Goal: Task Accomplishment & Management: Complete application form

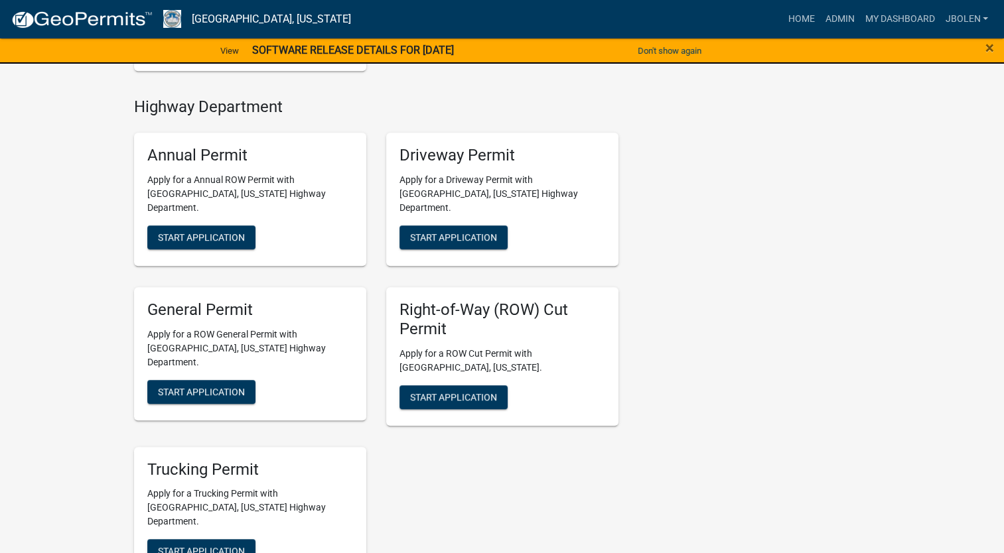
scroll to position [663, 0]
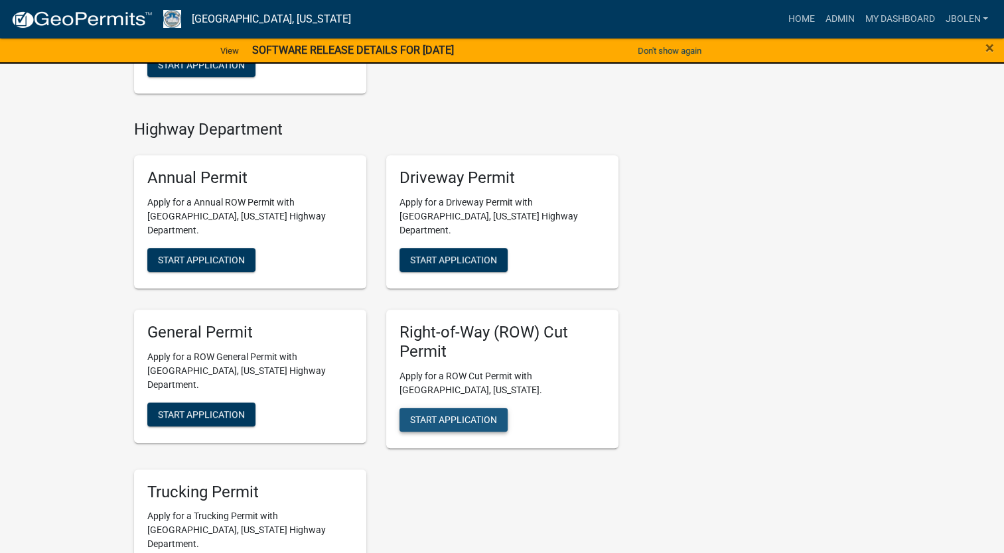
click at [463, 414] on span "Start Application" at bounding box center [453, 419] width 87 height 11
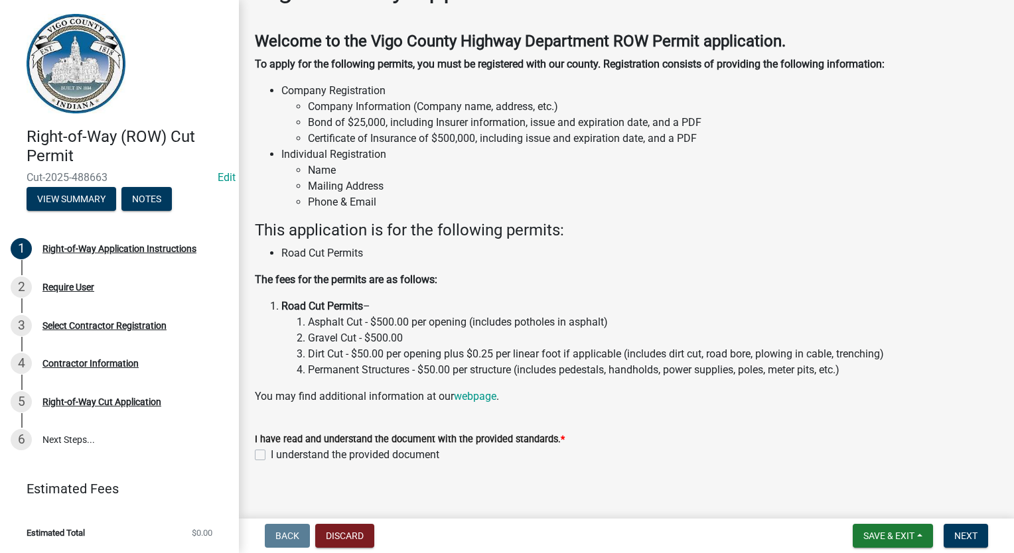
scroll to position [55, 0]
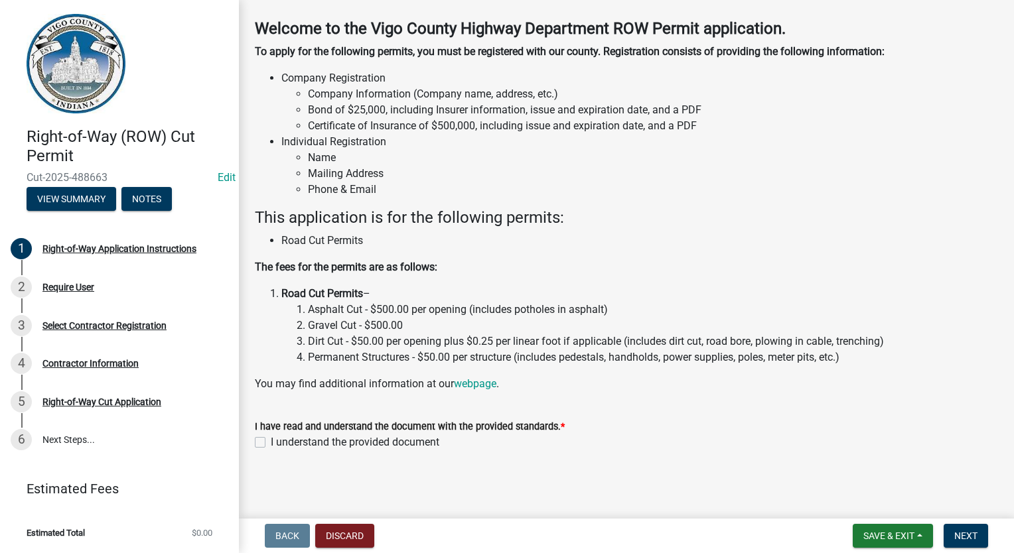
click at [271, 445] on label "I understand the provided document" at bounding box center [355, 443] width 169 height 16
click at [271, 443] on input "I understand the provided document" at bounding box center [275, 439] width 9 height 9
checkbox input "true"
click at [966, 535] on span "Next" at bounding box center [965, 536] width 23 height 11
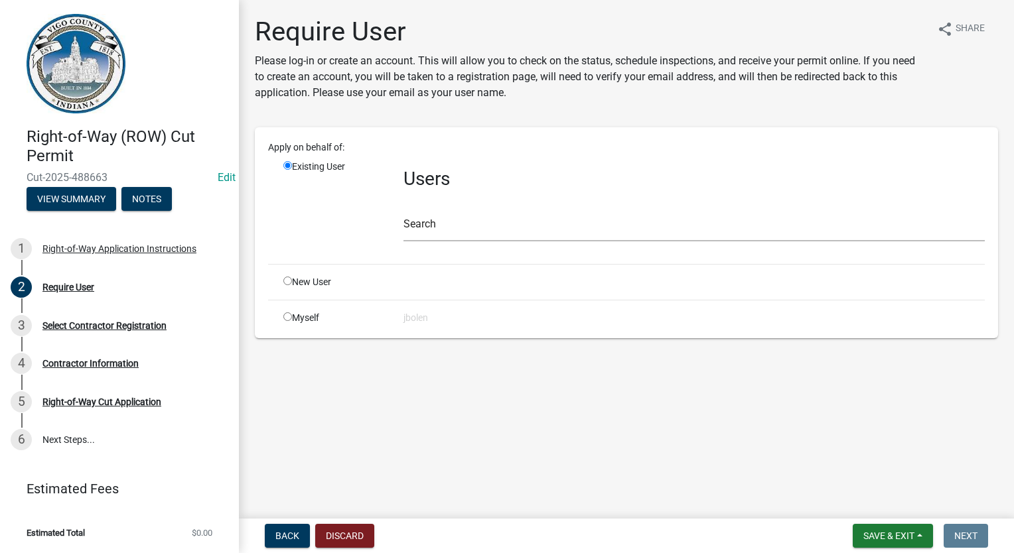
click at [286, 319] on input "radio" at bounding box center [287, 316] width 9 height 9
radio input "true"
radio input "false"
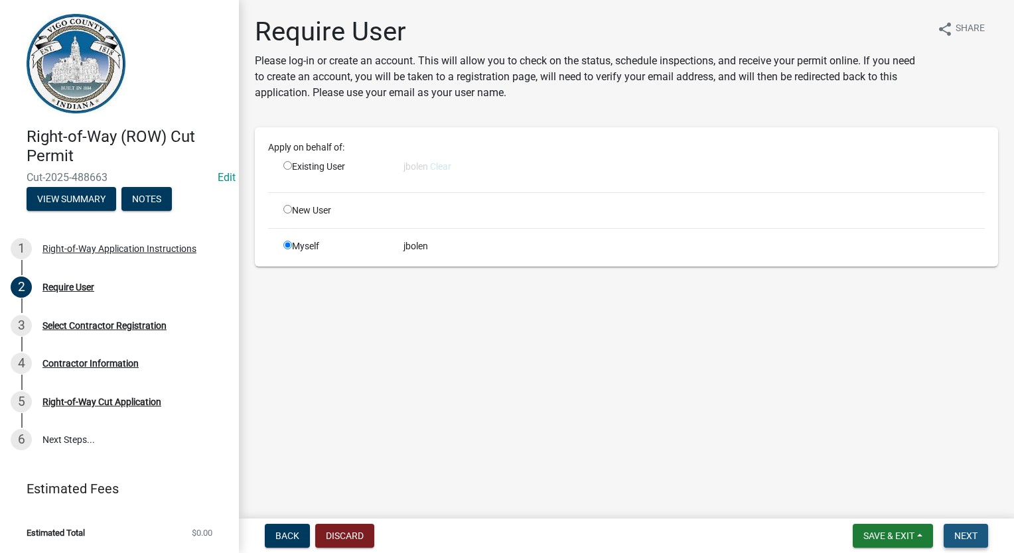
click at [950, 531] on button "Next" at bounding box center [965, 536] width 44 height 24
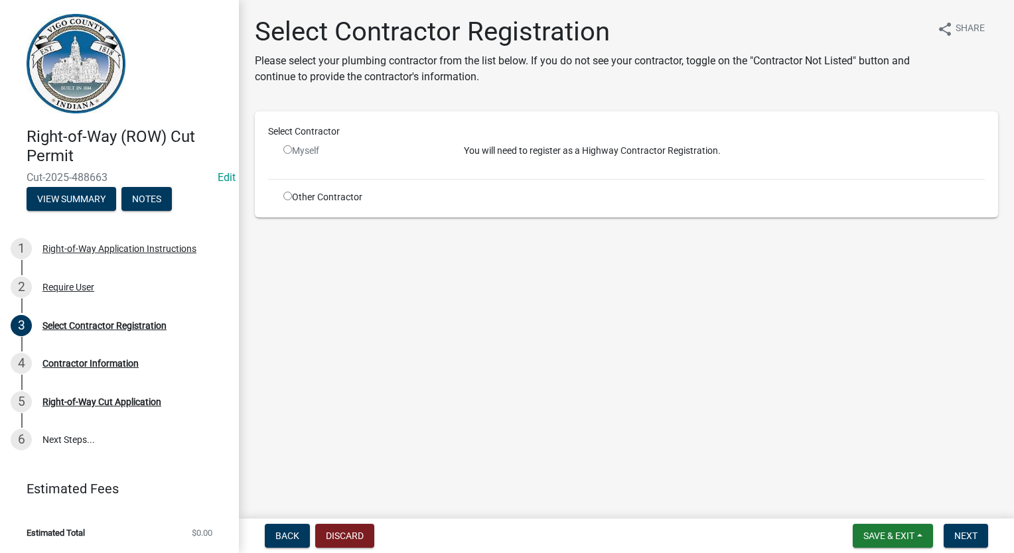
click at [291, 198] on input "radio" at bounding box center [287, 196] width 9 height 9
radio input "true"
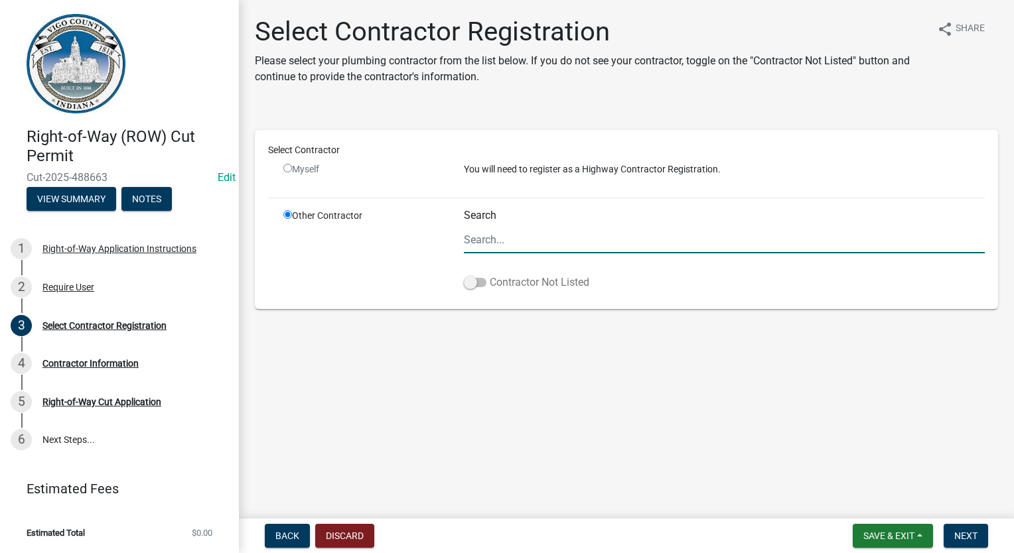
click at [470, 281] on span at bounding box center [475, 282] width 23 height 9
click at [490, 275] on input "Contractor Not Listed" at bounding box center [490, 275] width 0 height 0
click at [965, 532] on span "Next" at bounding box center [965, 536] width 23 height 11
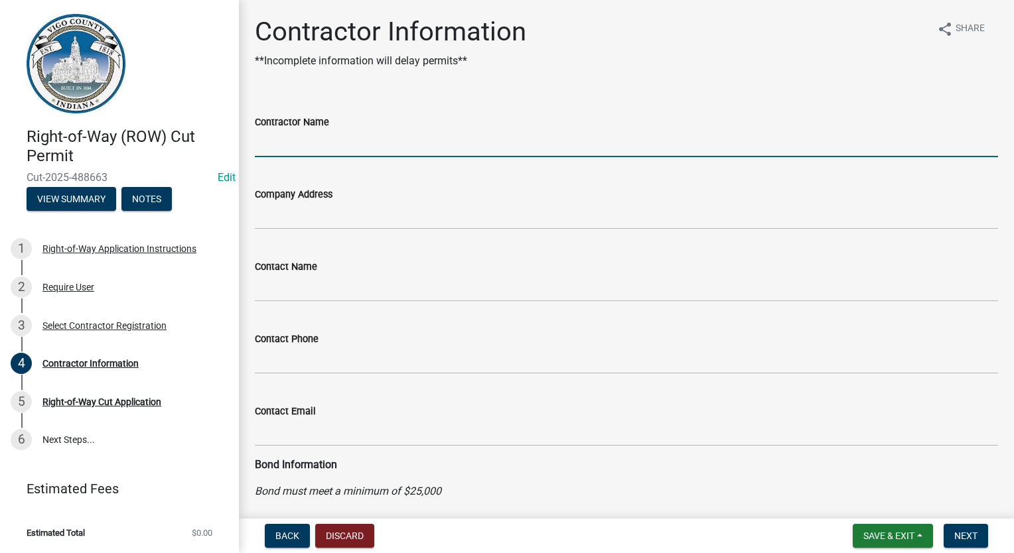
drag, startPoint x: 298, startPoint y: 152, endPoint x: 291, endPoint y: 145, distance: 10.3
click at [298, 151] on input "Contractor Name" at bounding box center [626, 143] width 743 height 27
